Goal: Transaction & Acquisition: Book appointment/travel/reservation

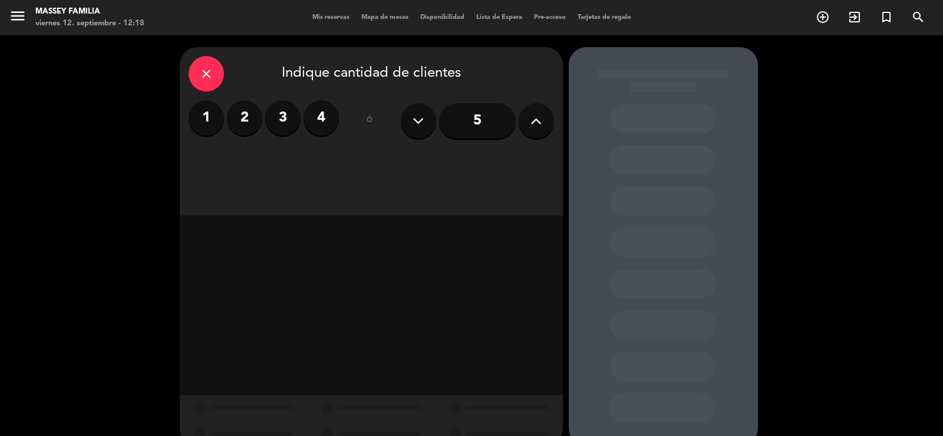
click at [318, 121] on label "4" at bounding box center [321, 117] width 35 height 35
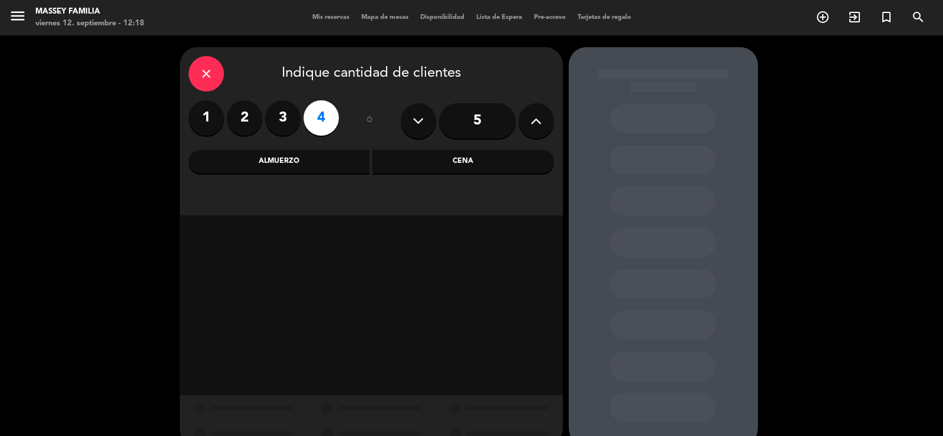
click at [443, 165] on div "Cena" at bounding box center [464, 162] width 182 height 24
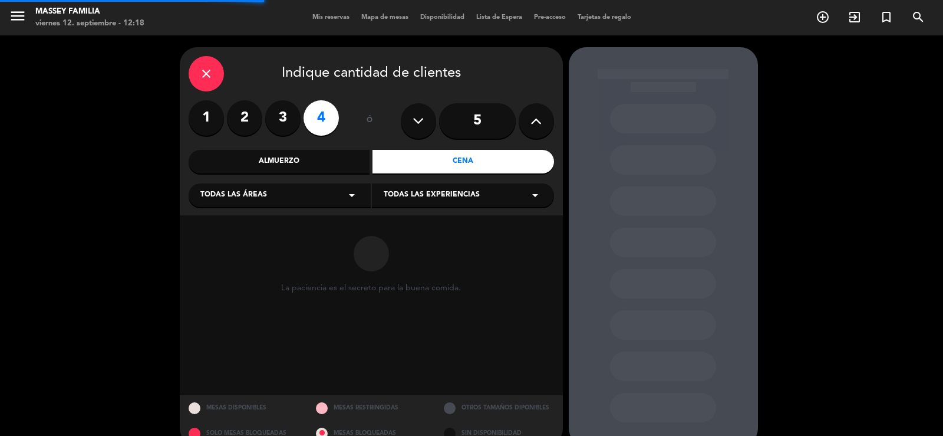
click at [413, 191] on span "Todas las experiencias" at bounding box center [432, 195] width 96 height 12
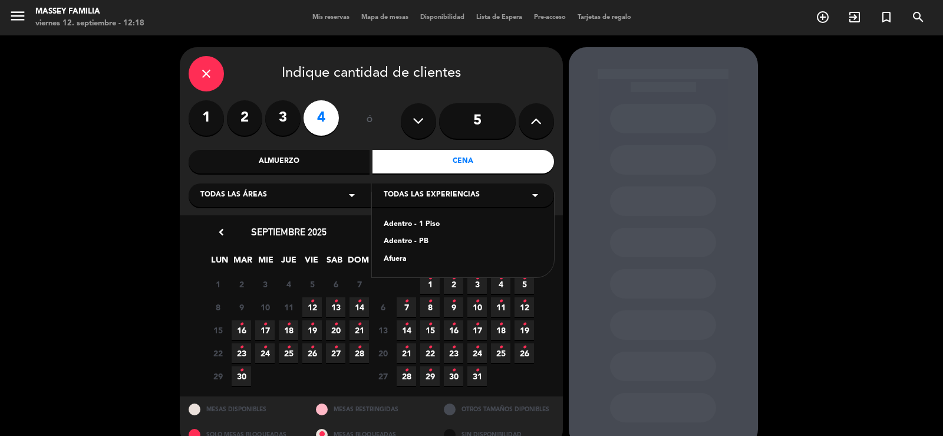
click at [420, 242] on div "Adentro - PB" at bounding box center [463, 242] width 159 height 12
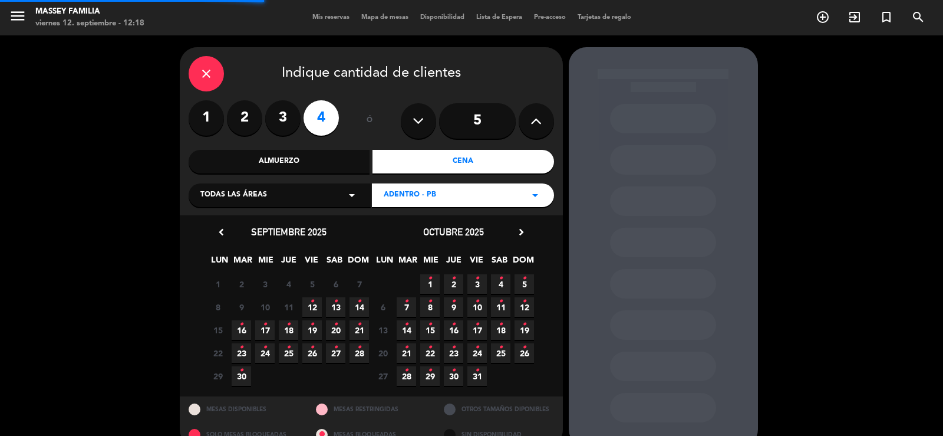
click at [279, 197] on div "Todas las áreas arrow_drop_down" at bounding box center [280, 195] width 182 height 24
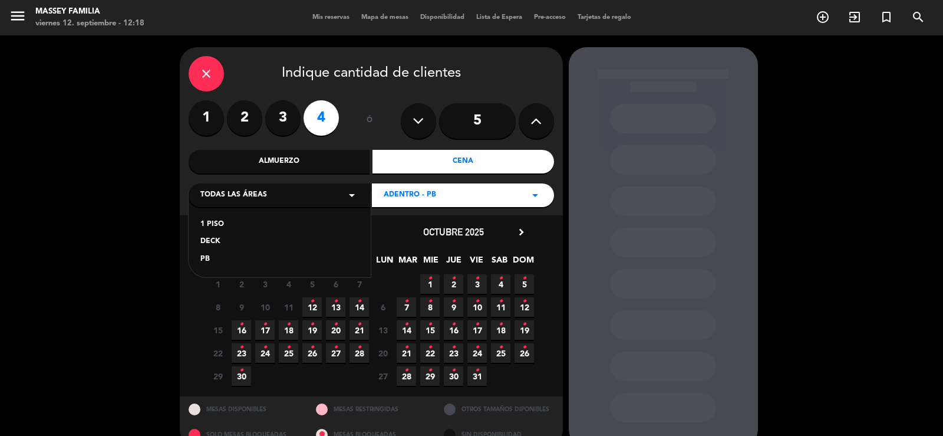
click at [210, 258] on div "PB" at bounding box center [279, 259] width 159 height 12
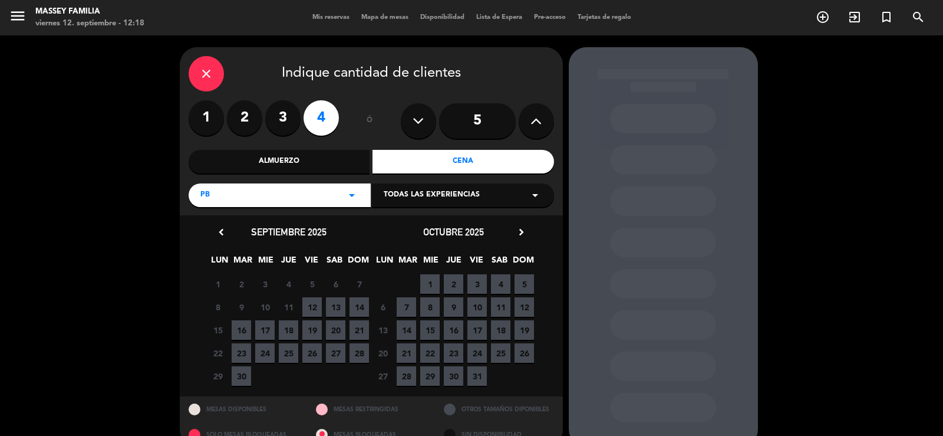
click at [307, 311] on span "12" at bounding box center [311, 306] width 19 height 19
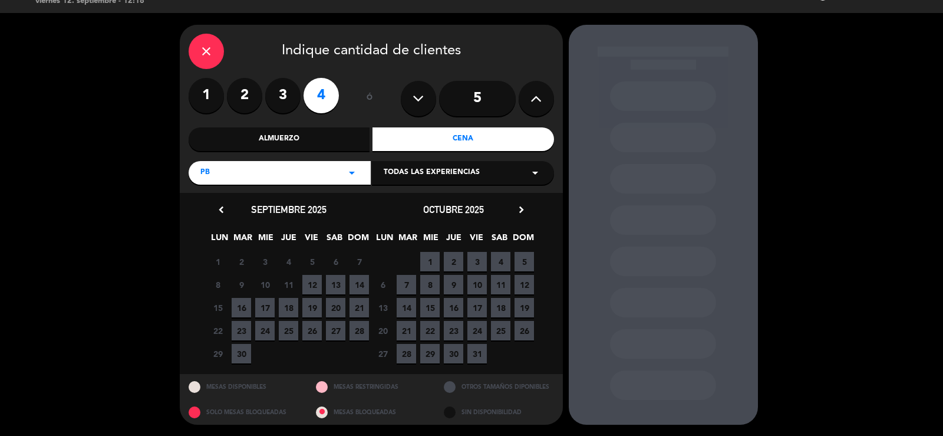
click at [307, 310] on span "19" at bounding box center [311, 307] width 19 height 19
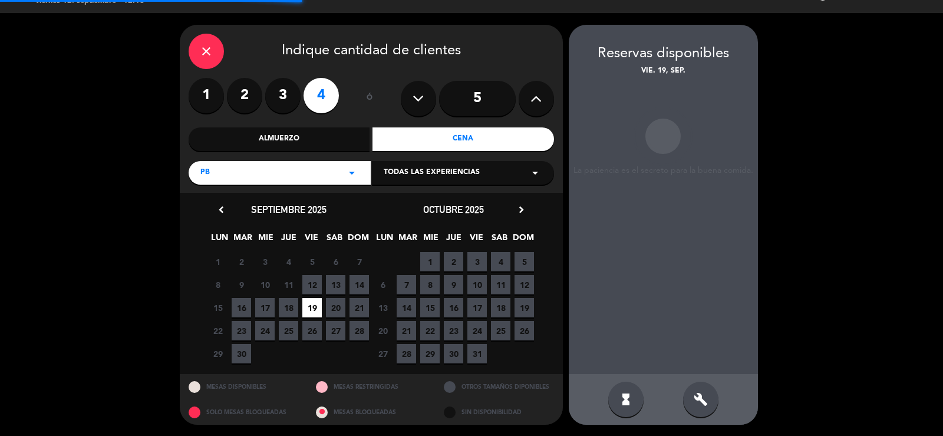
click at [311, 280] on span "12" at bounding box center [311, 284] width 19 height 19
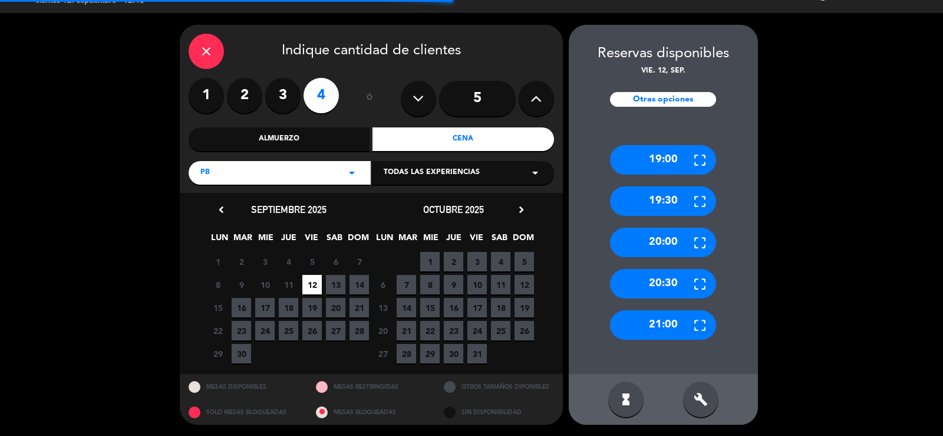
click at [312, 279] on span "12" at bounding box center [311, 284] width 19 height 19
click at [312, 280] on span "12" at bounding box center [311, 284] width 19 height 19
click at [215, 51] on div "close" at bounding box center [206, 51] width 35 height 35
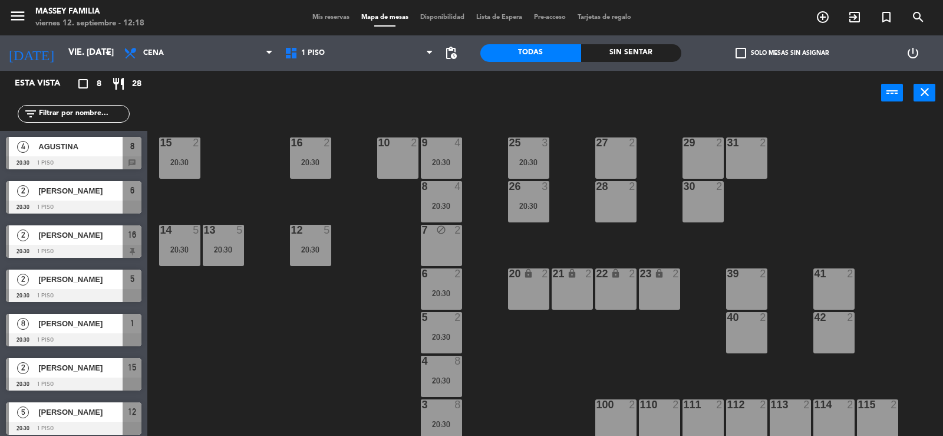
click at [874, 424] on div "115 2" at bounding box center [877, 419] width 41 height 41
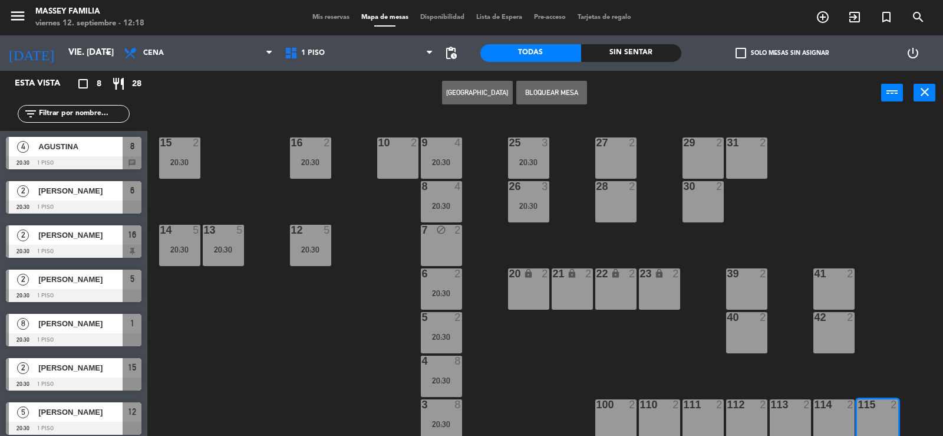
click at [838, 414] on div "114 2" at bounding box center [833, 419] width 41 height 41
drag, startPoint x: 546, startPoint y: 89, endPoint x: 555, endPoint y: 107, distance: 20.3
click at [546, 89] on button "Bloquear Mesa" at bounding box center [551, 93] width 71 height 24
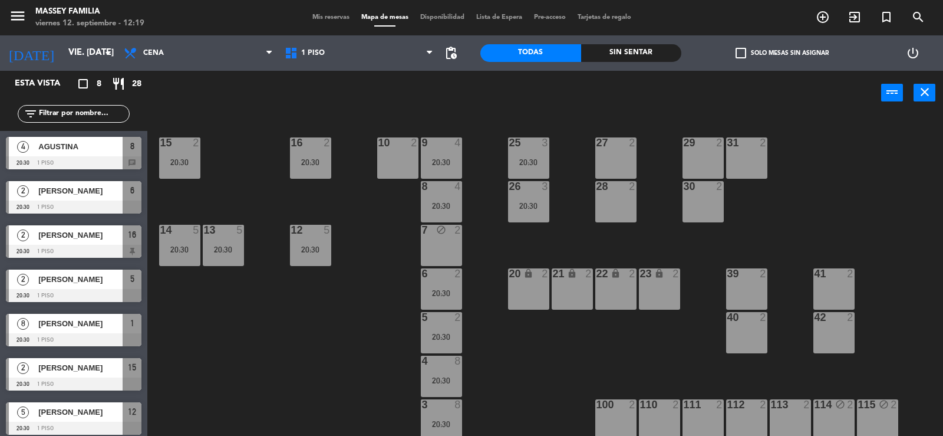
click at [617, 161] on div "27 2" at bounding box center [615, 157] width 41 height 41
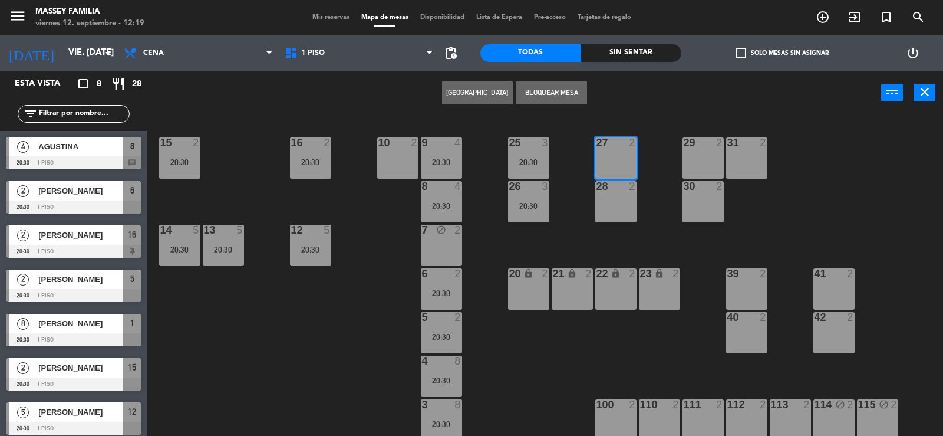
click at [624, 197] on div "28 2" at bounding box center [615, 201] width 41 height 41
click at [554, 90] on button "Bloquear Mesa" at bounding box center [551, 93] width 71 height 24
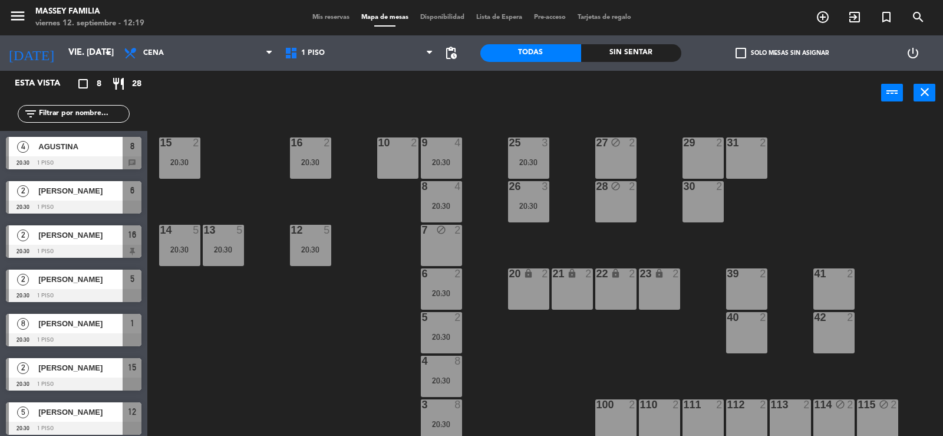
click at [622, 156] on div "27 block 2" at bounding box center [615, 157] width 41 height 41
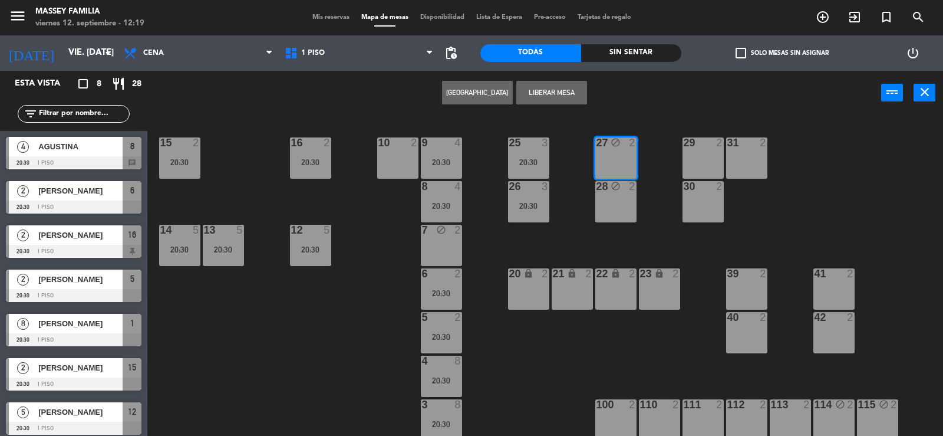
click at [616, 199] on div "28 block 2" at bounding box center [615, 201] width 41 height 41
click at [467, 91] on button "[GEOGRAPHIC_DATA]" at bounding box center [477, 93] width 71 height 24
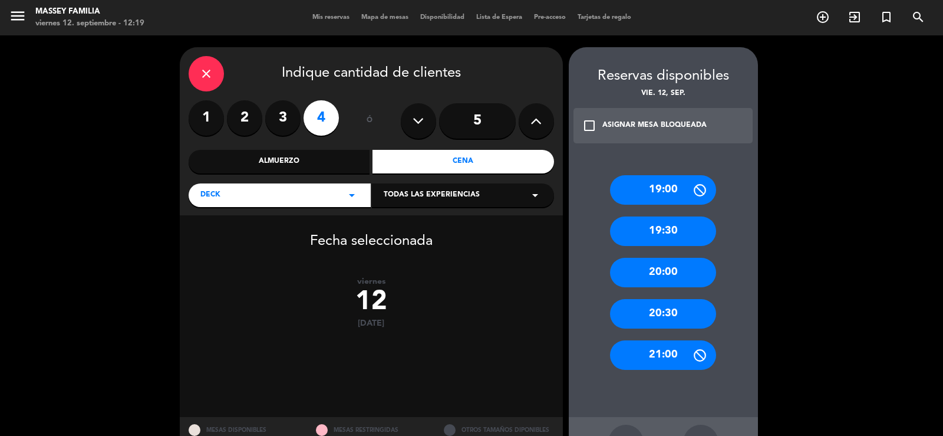
click at [446, 202] on div "Todas las experiencias arrow_drop_down" at bounding box center [463, 195] width 182 height 24
click at [403, 226] on div "Afuera" at bounding box center [463, 225] width 159 height 12
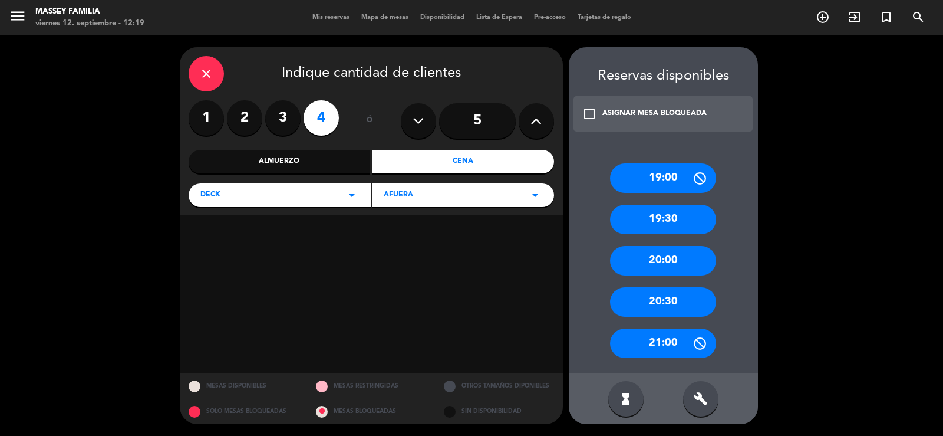
click at [659, 302] on div "20:30" at bounding box center [663, 301] width 106 height 29
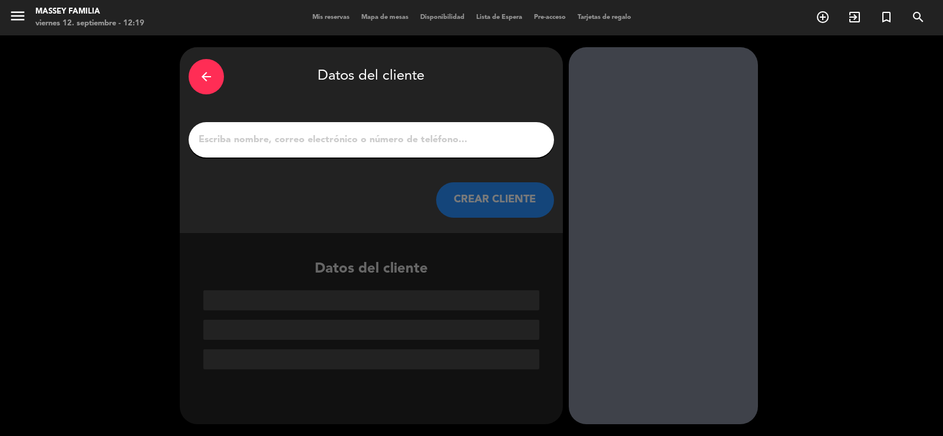
click at [236, 139] on input "1" at bounding box center [371, 139] width 348 height 17
click at [219, 136] on input "1" at bounding box center [371, 139] width 348 height 17
click at [304, 139] on input "1" at bounding box center [371, 139] width 348 height 17
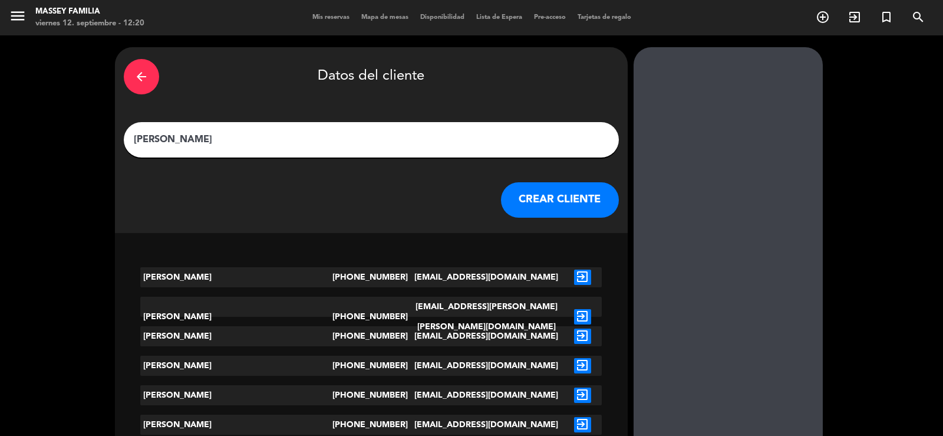
type input "[PERSON_NAME]"
click at [518, 202] on button "CREAR CLIENTE" at bounding box center [560, 199] width 118 height 35
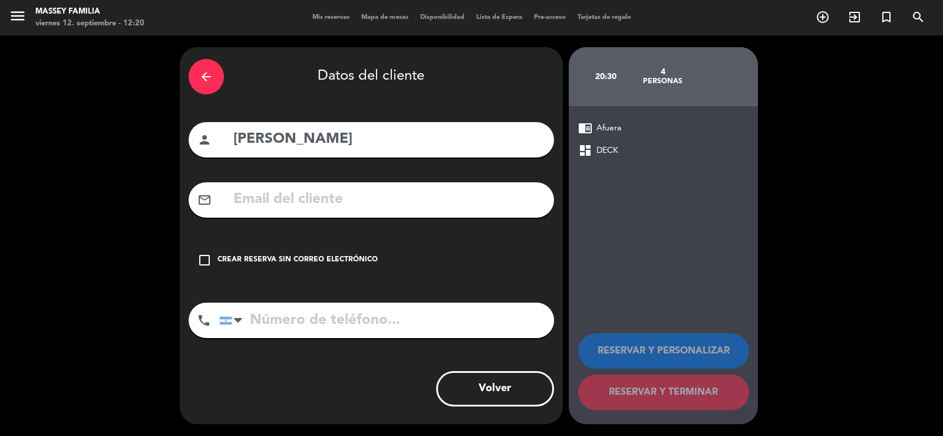
click at [203, 266] on icon "check_box_outline_blank" at bounding box center [204, 260] width 14 height 14
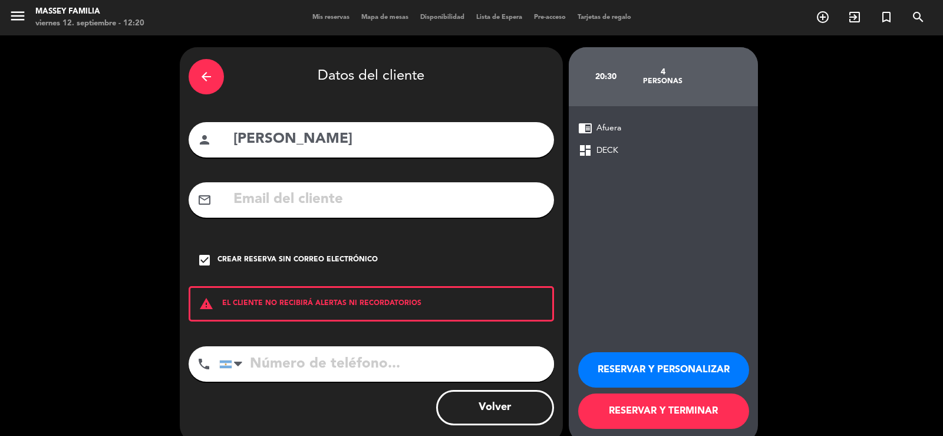
click at [291, 370] on input "tel" at bounding box center [386, 363] width 335 height 35
paste input "1149173826"
type input "1149173826"
click at [654, 412] on button "RESERVAR Y TERMINAR" at bounding box center [663, 410] width 171 height 35
